Goal: Task Accomplishment & Management: Manage account settings

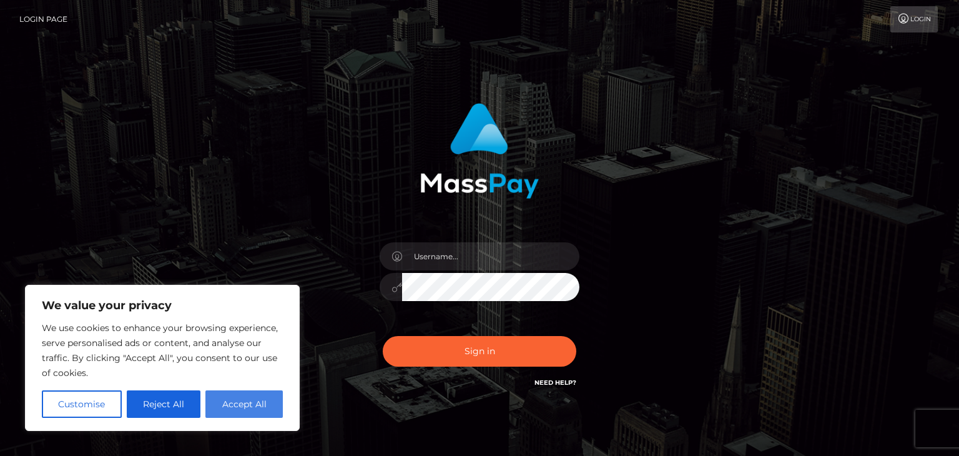
click at [231, 403] on button "Accept All" at bounding box center [243, 403] width 77 height 27
checkbox input "true"
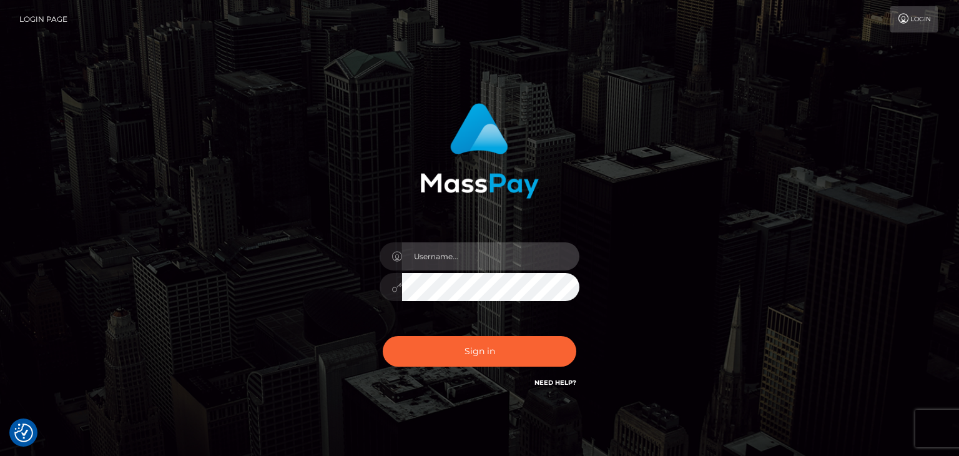
click at [464, 253] on input "text" at bounding box center [490, 256] width 177 height 28
type input "4hsmxv885v@privaterelay.appleid.com"
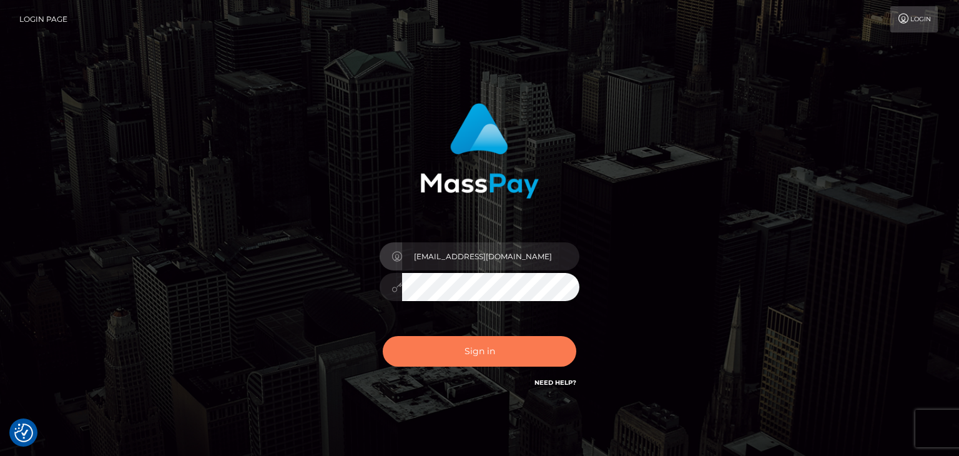
click at [418, 356] on button "Sign in" at bounding box center [480, 351] width 194 height 31
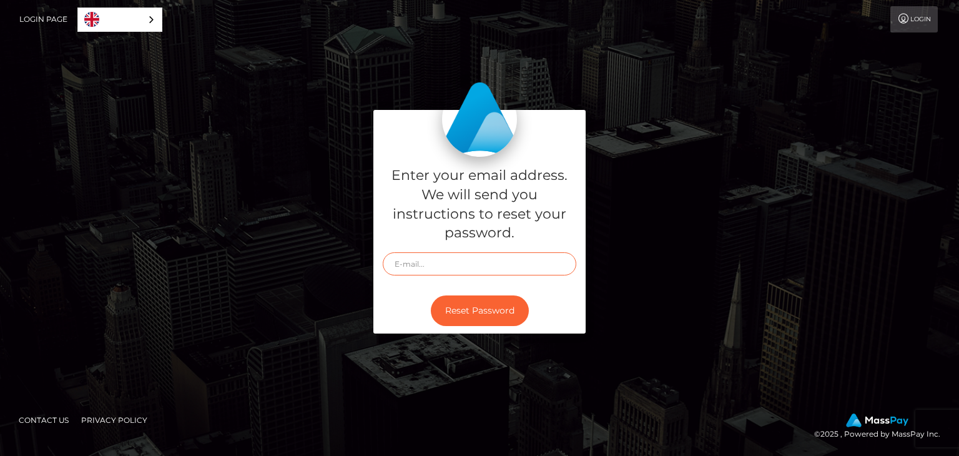
click at [445, 273] on input "text" at bounding box center [480, 263] width 194 height 23
type input "4hsmxv885v@privaterelay.appleid.com"
